Goal: Task Accomplishment & Management: Use online tool/utility

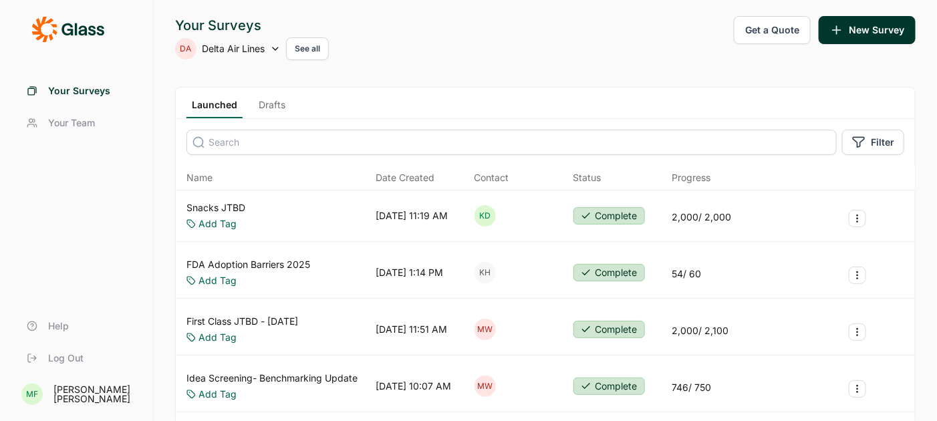
click at [236, 205] on link "Snacks JTBD" at bounding box center [216, 207] width 59 height 13
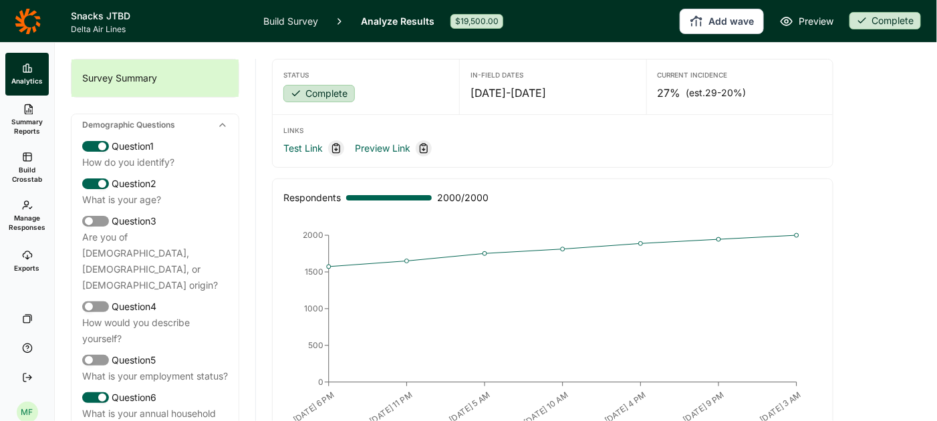
click at [19, 269] on span "Exports" at bounding box center [27, 267] width 25 height 9
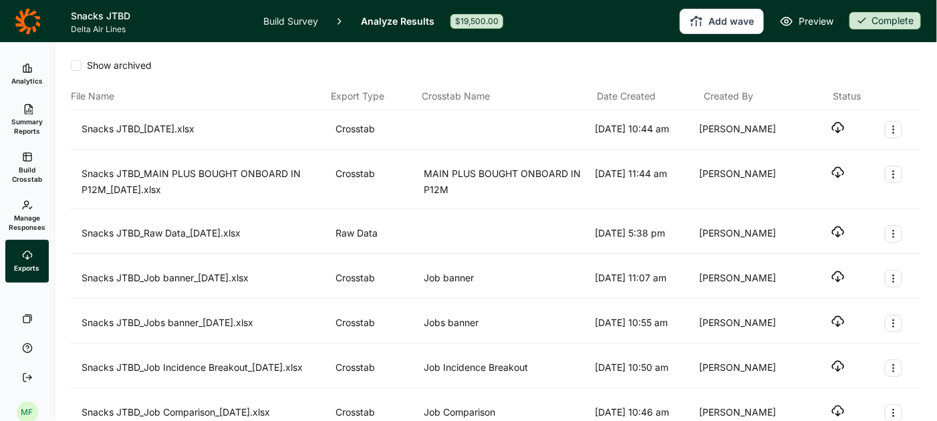
click at [835, 230] on icon "button" at bounding box center [838, 231] width 13 height 13
click at [838, 228] on icon "button" at bounding box center [838, 231] width 13 height 13
